Goal: Task Accomplishment & Management: Manage account settings

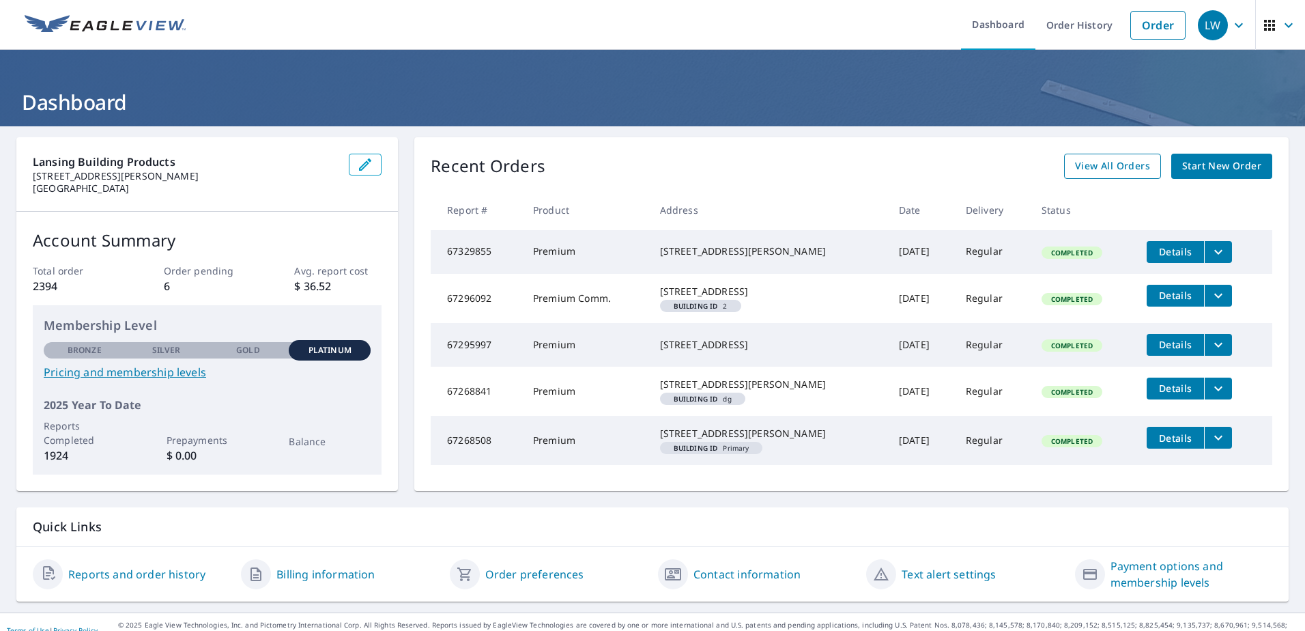
click at [1098, 172] on span "View All Orders" at bounding box center [1112, 166] width 75 height 17
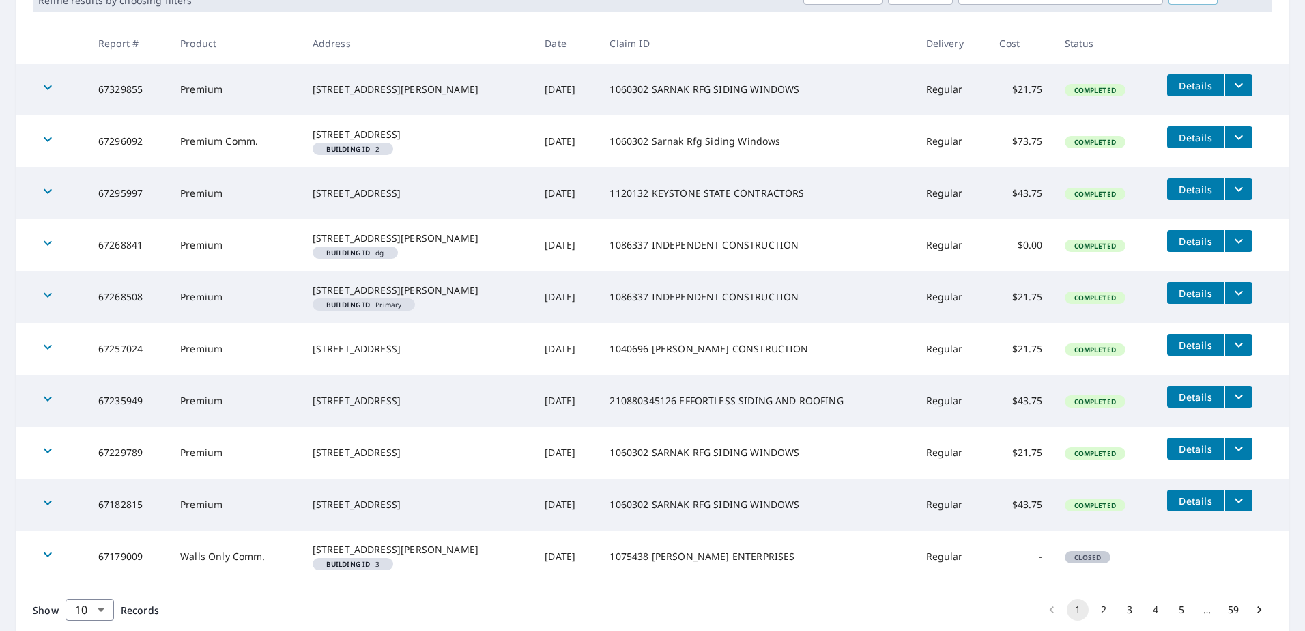
scroll to position [335, 0]
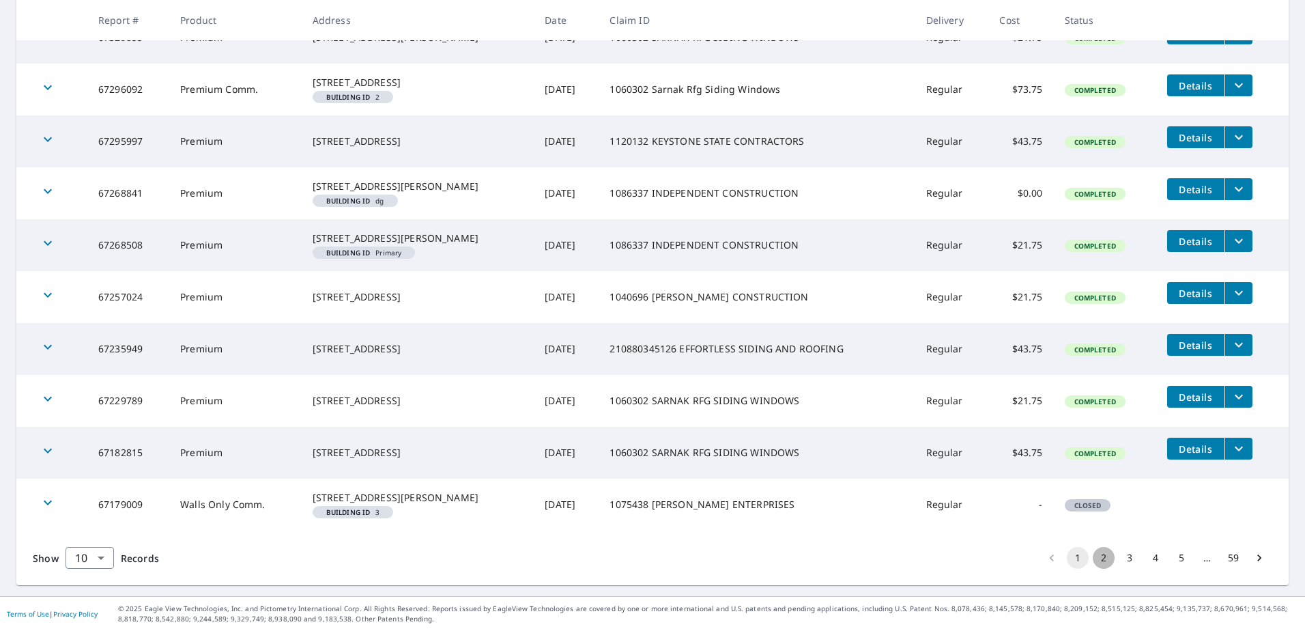
click at [1100, 563] on button "2" at bounding box center [1104, 558] width 22 height 22
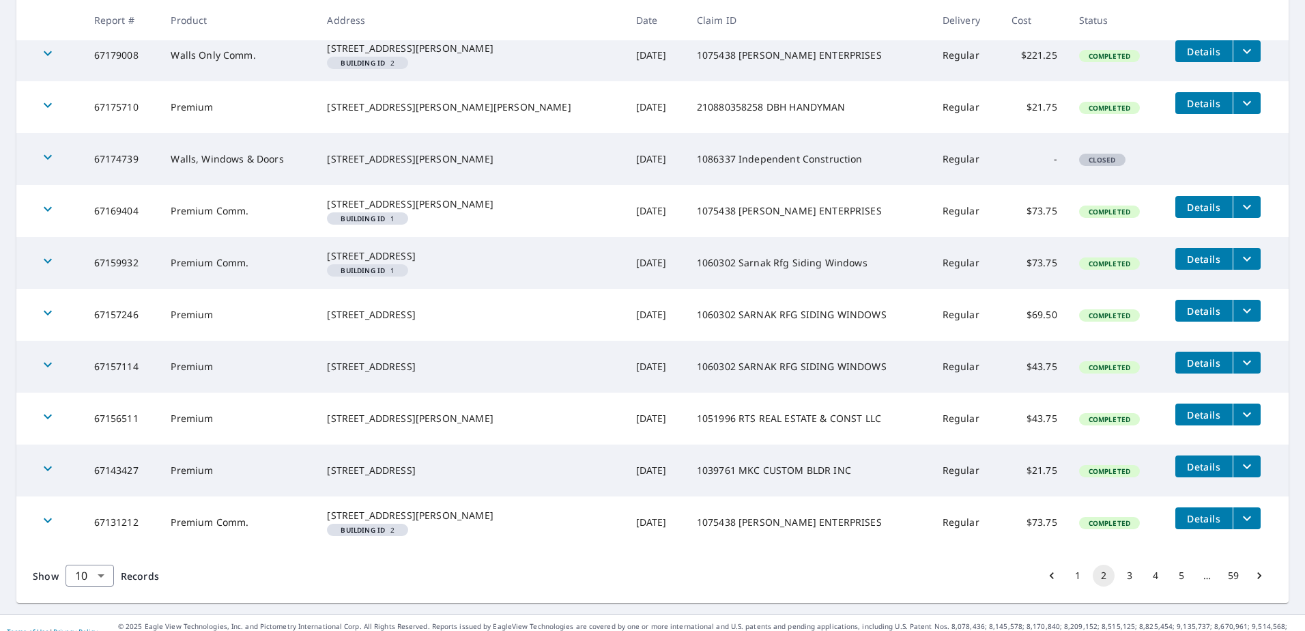
scroll to position [335, 0]
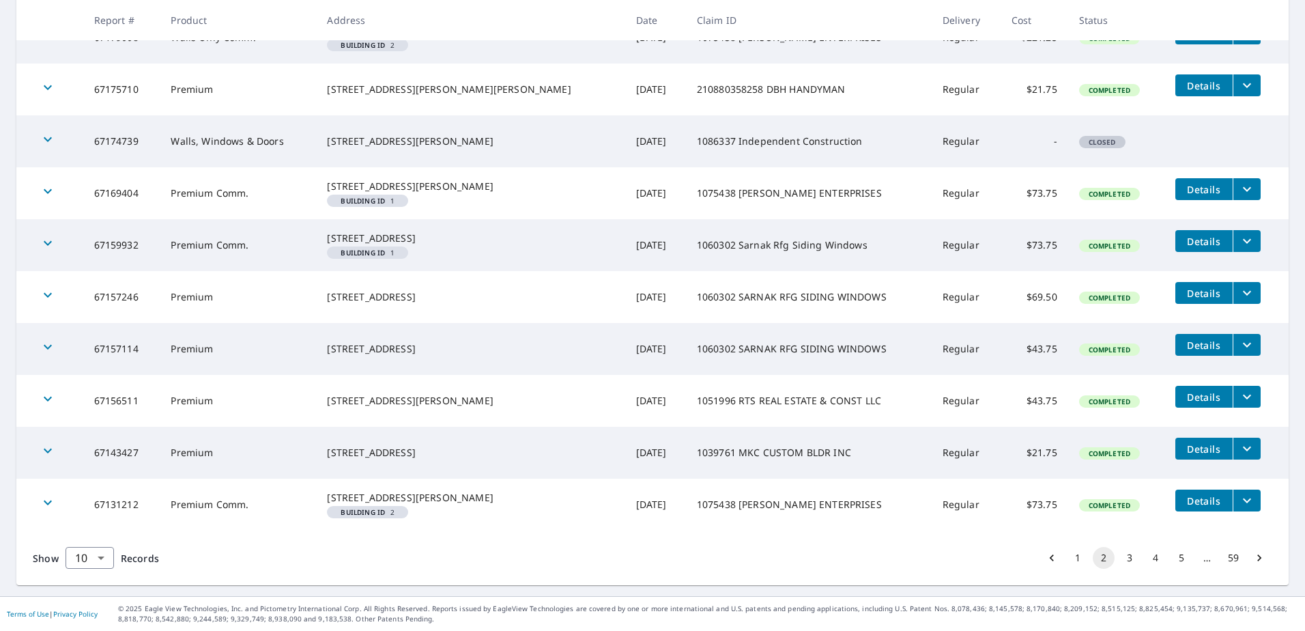
click at [1124, 561] on button "3" at bounding box center [1130, 558] width 22 height 22
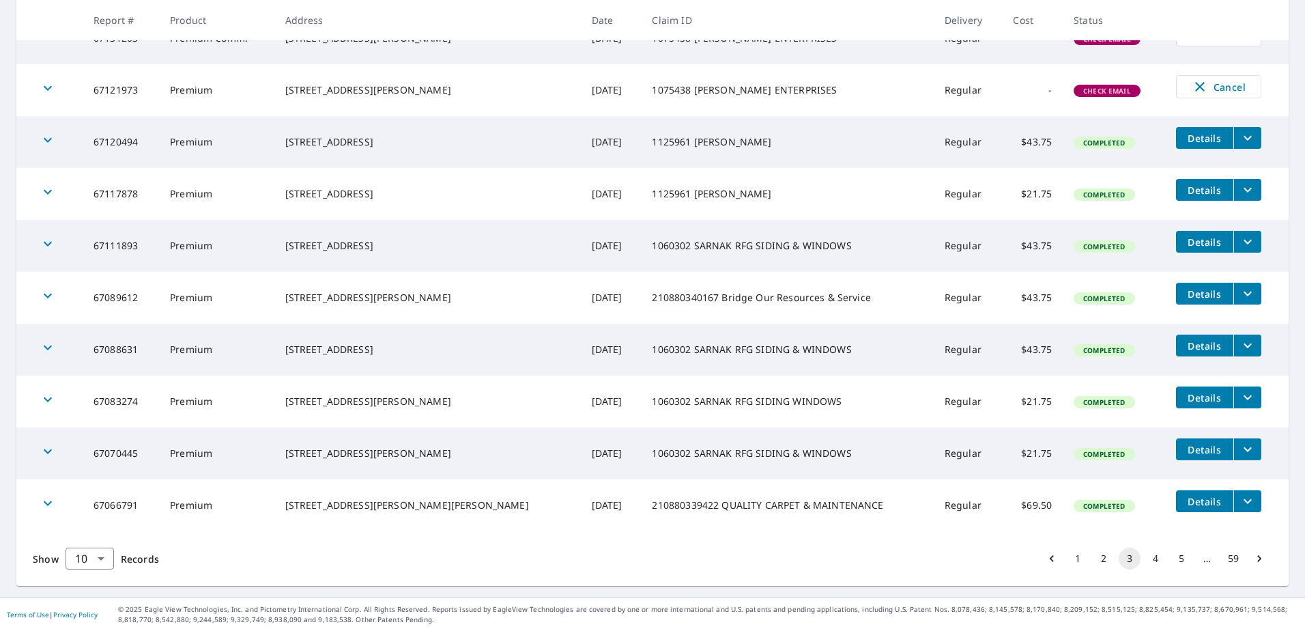
scroll to position [291, 0]
click at [94, 553] on body "LW LW Dashboard Order History Order LW Dashboard / Order History Order History …" at bounding box center [652, 315] width 1305 height 631
click at [85, 576] on li "50" at bounding box center [89, 577] width 48 height 25
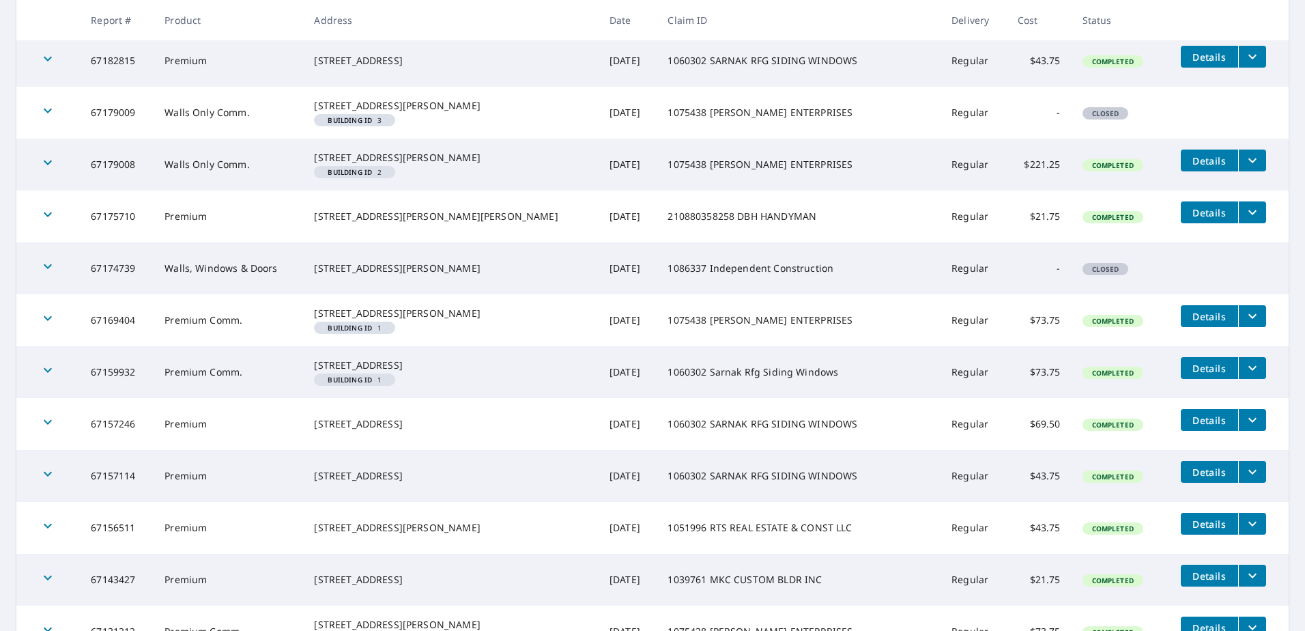
scroll to position [888, 0]
